Goal: Task Accomplishment & Management: Manage account settings

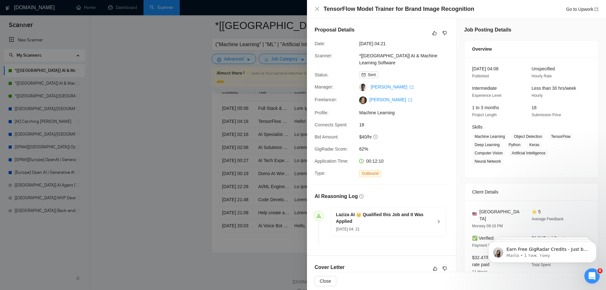
scroll to position [185, 0]
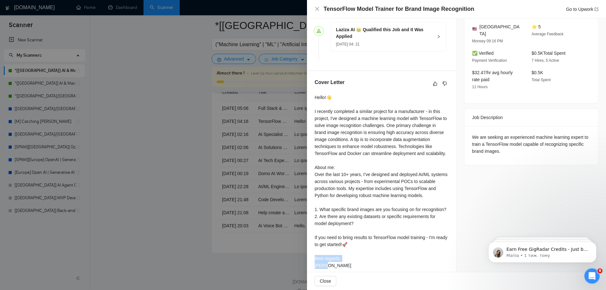
drag, startPoint x: 328, startPoint y: 256, endPoint x: 314, endPoint y: 252, distance: 14.2
click at [314, 252] on div "Cover Letter Hello!👋 I recently completed a similar project for a manufacturer …" at bounding box center [381, 175] width 149 height 208
copy div "st regards, [PERSON_NAME]"
click at [177, 72] on div at bounding box center [303, 145] width 606 height 290
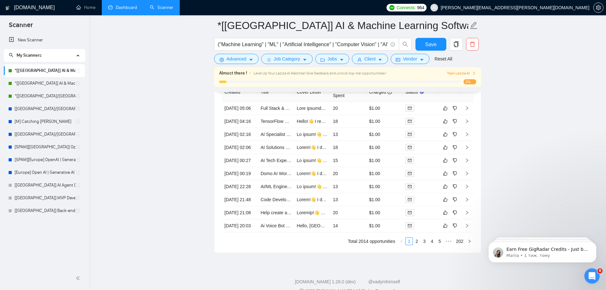
click at [126, 6] on link "Dashboard" at bounding box center [122, 7] width 29 height 5
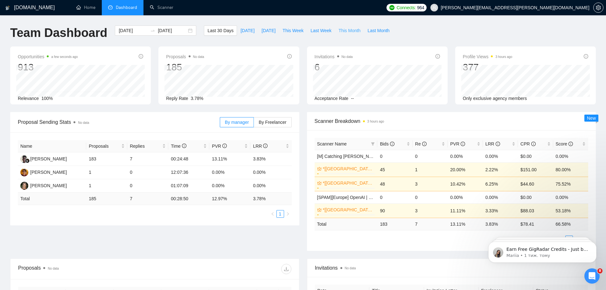
click at [348, 29] on span "This Month" at bounding box center [349, 30] width 22 height 7
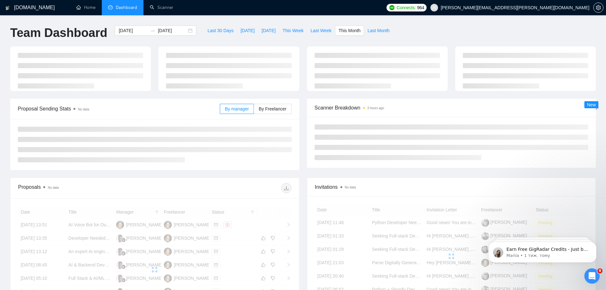
type input "[DATE]"
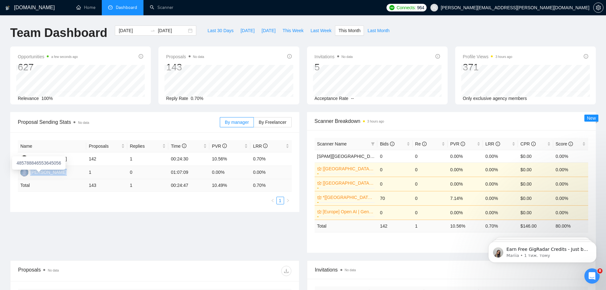
drag, startPoint x: 63, startPoint y: 175, endPoint x: 26, endPoint y: 171, distance: 37.0
click at [26, 171] on td "[PERSON_NAME]" at bounding box center [52, 172] width 68 height 13
click at [6, 172] on div "[DOMAIN_NAME] Home Dashboard Scanner Connects: 964 [PERSON_NAME][EMAIL_ADDRESS]…" at bounding box center [303, 256] width 606 height 512
click at [237, 216] on div "Proposal Sending Stats No data By manager By Freelancer Name Proposals Replies …" at bounding box center [302, 186] width 593 height 148
